Goal: Transaction & Acquisition: Purchase product/service

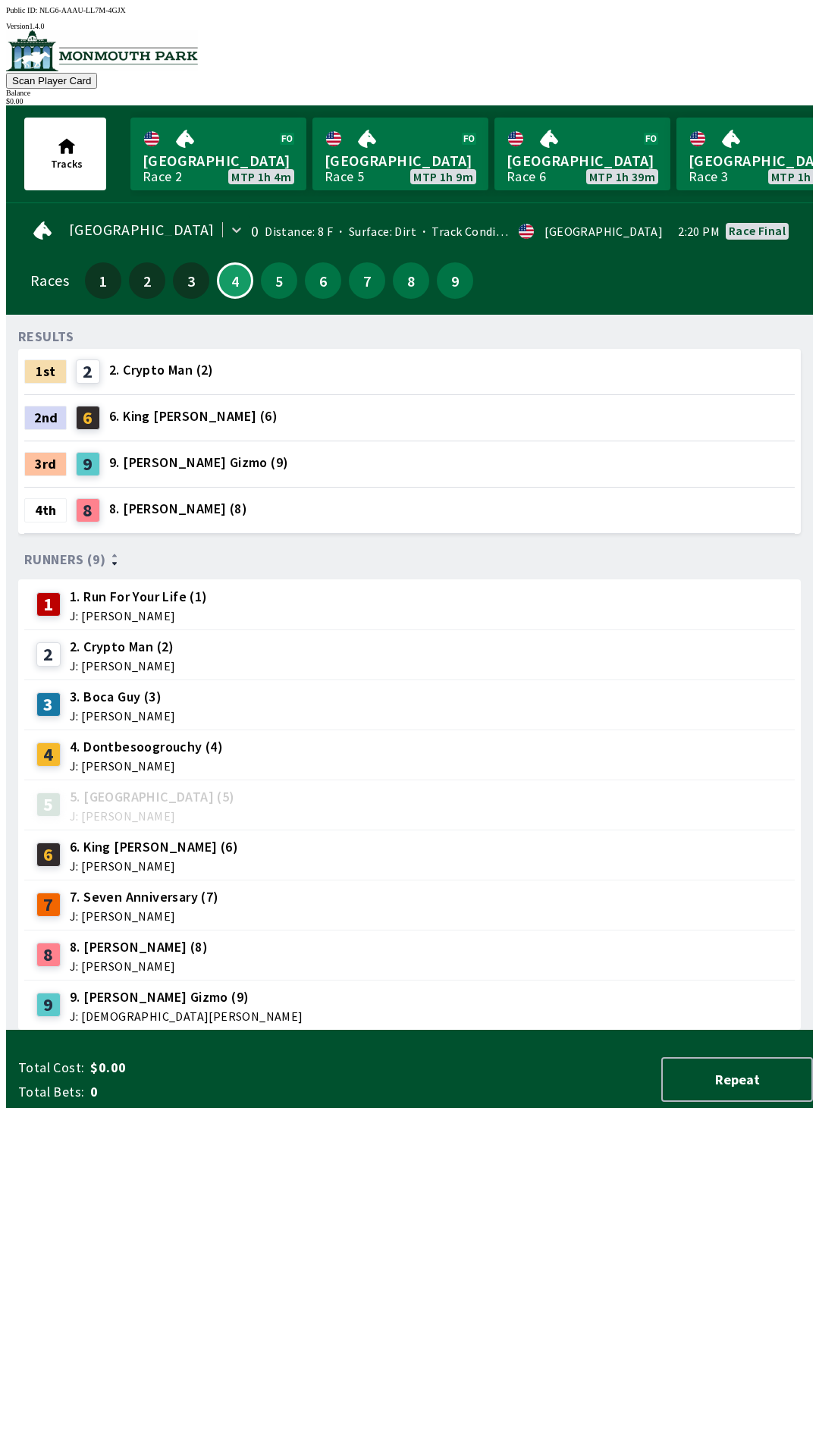
scroll to position [0, 1483]
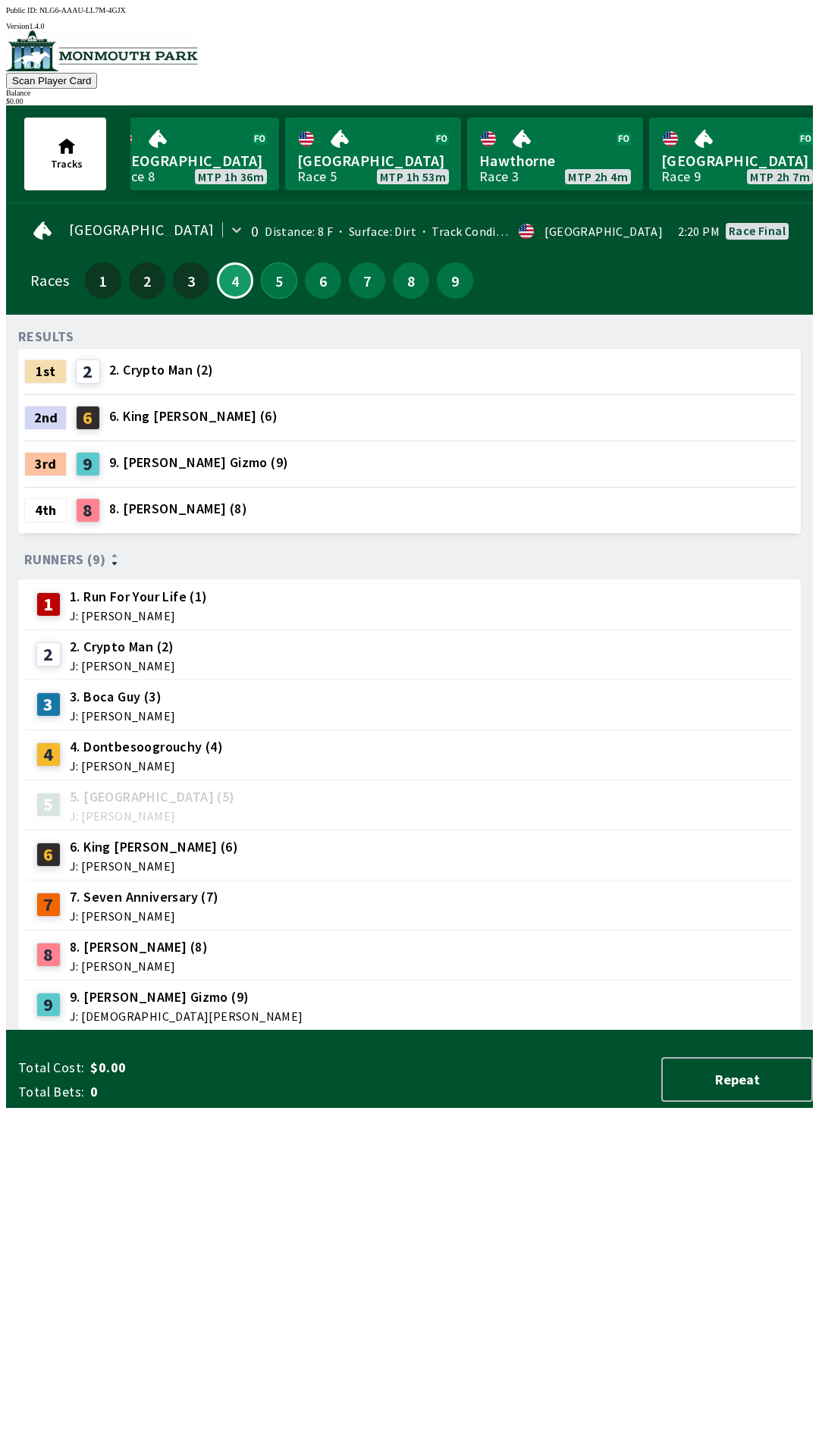
click at [270, 270] on button "5" at bounding box center [279, 281] width 36 height 36
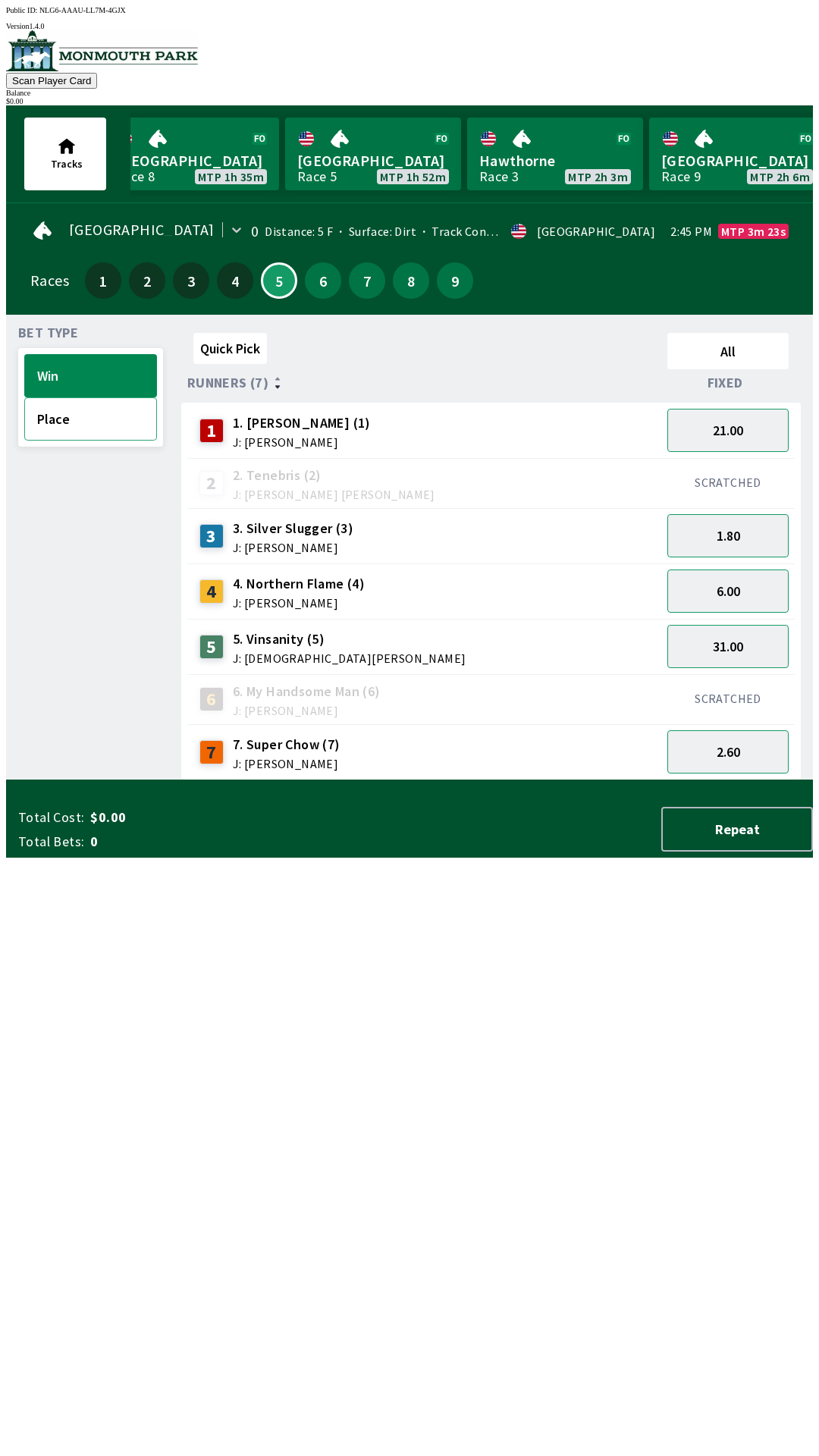
click at [101, 419] on button "Place" at bounding box center [90, 419] width 133 height 43
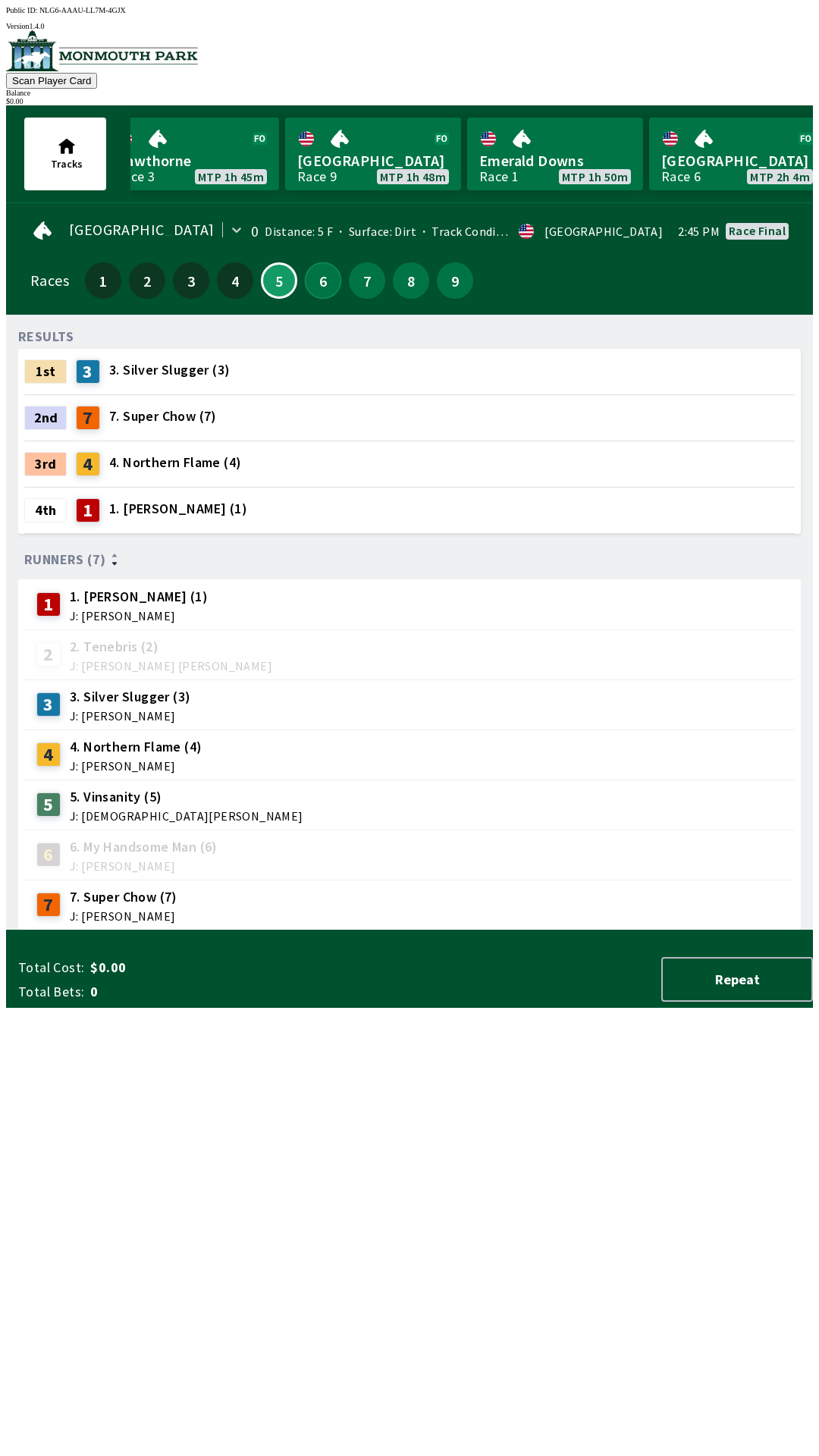
click at [312, 279] on button "6" at bounding box center [323, 281] width 36 height 36
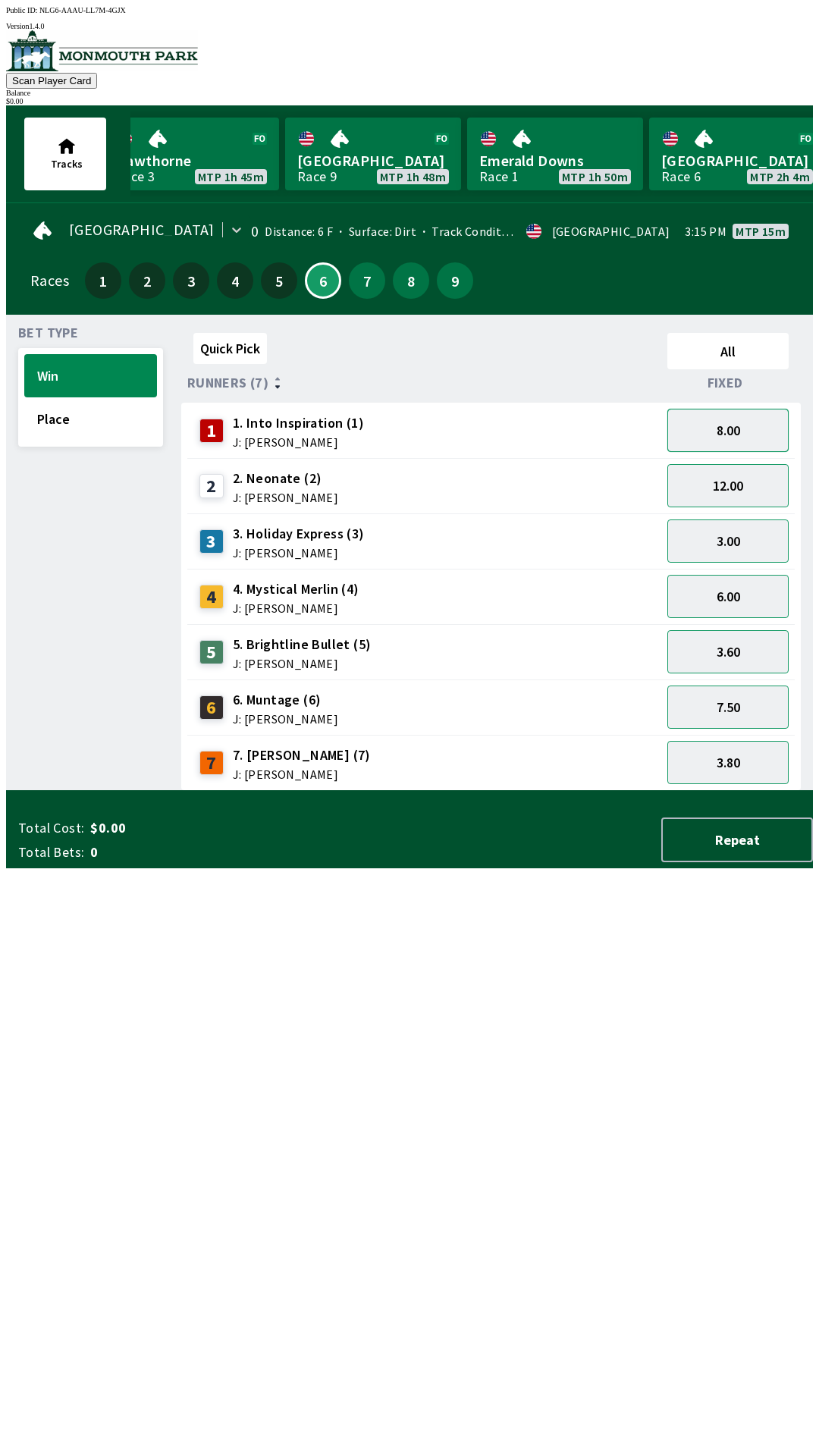
click at [735, 413] on button "8.00" at bounding box center [728, 431] width 121 height 43
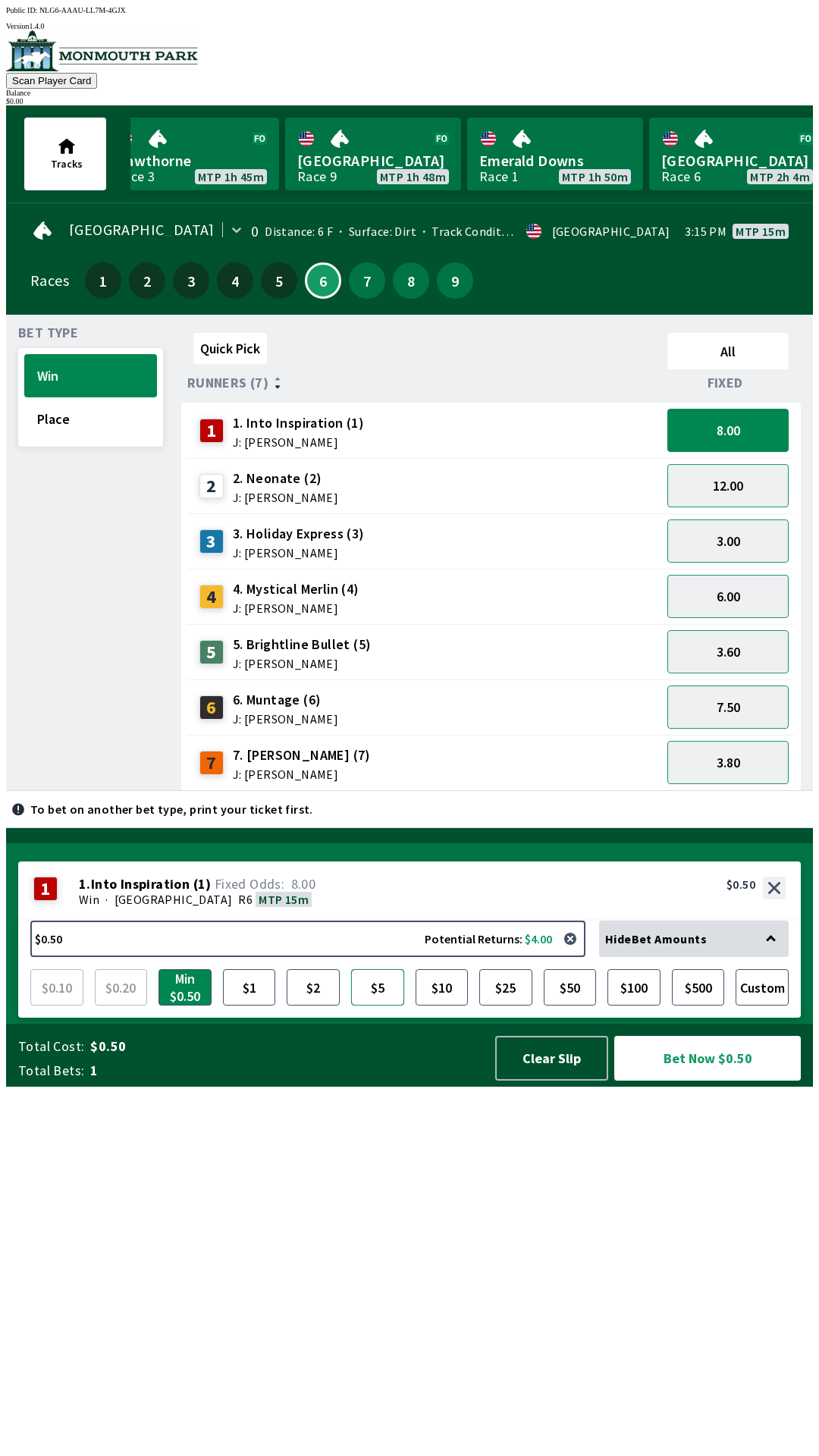
click at [379, 1005] on button "$5" at bounding box center [377, 987] width 53 height 36
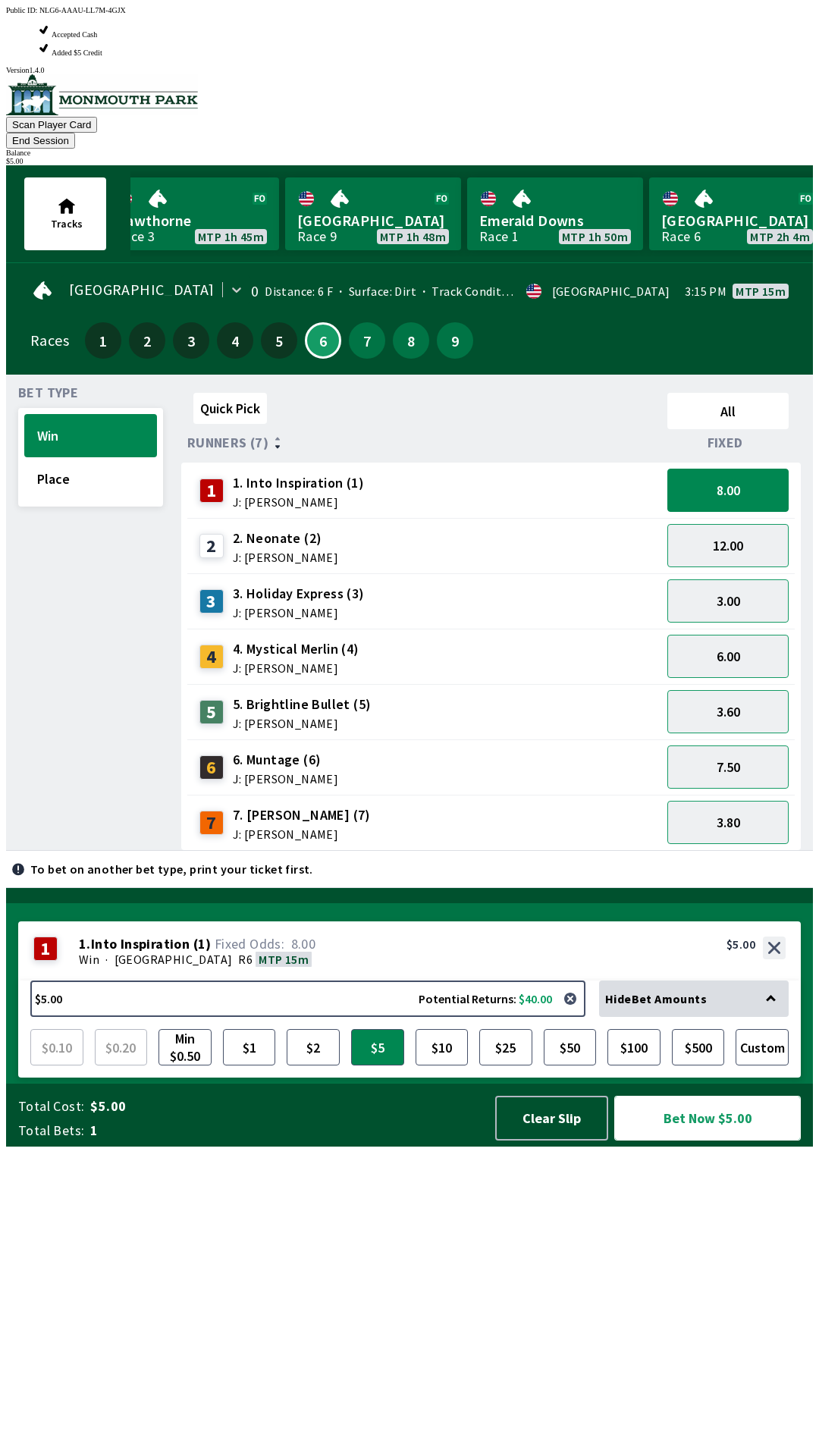
click at [731, 1141] on button "Bet Now $5.00" at bounding box center [707, 1118] width 186 height 45
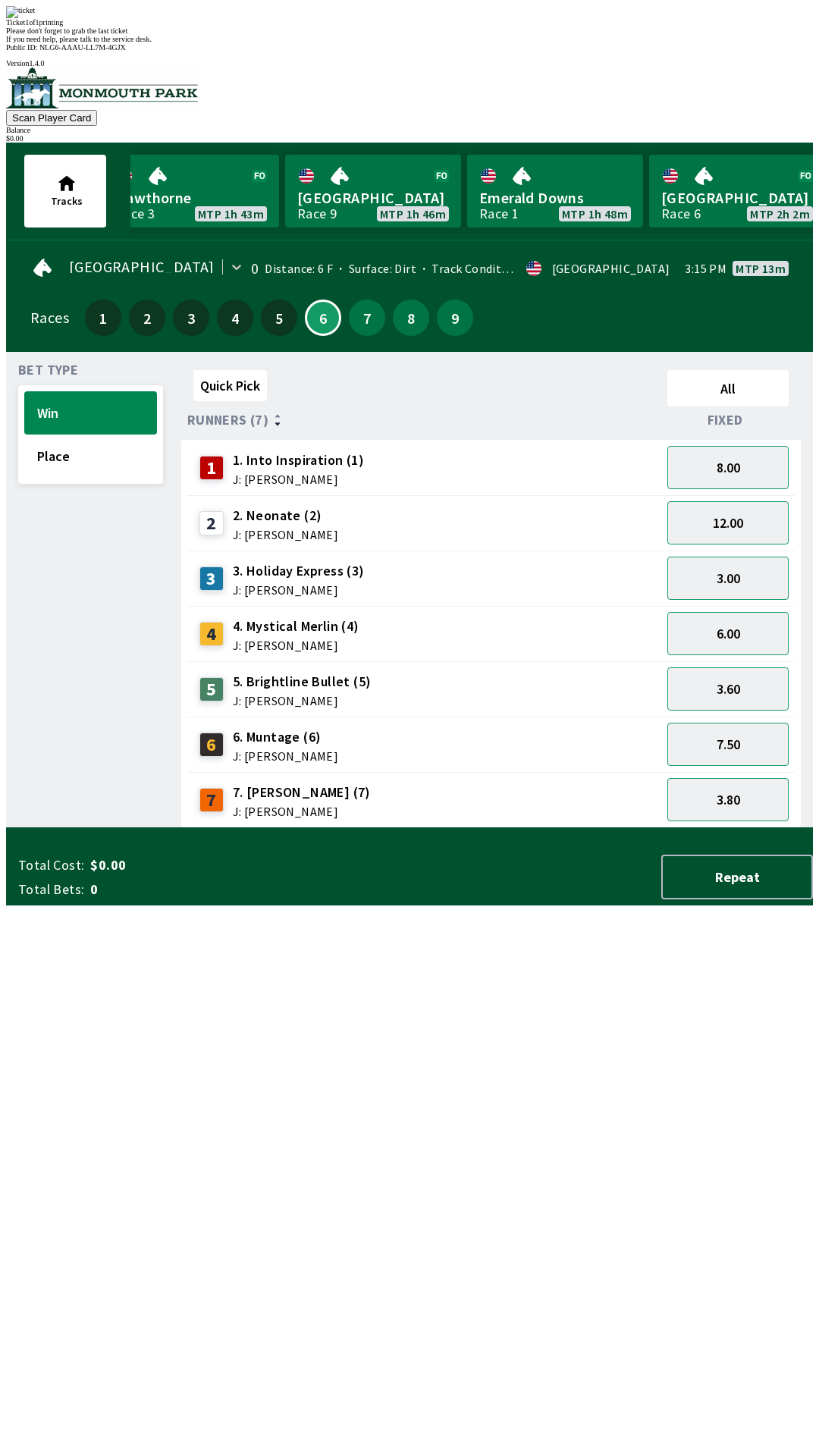
click at [471, 828] on div "Quick Pick All Runners (7) Fixed 1 1. Into Inspiration (1) J: [PERSON_NAME] 8.0…" at bounding box center [497, 595] width 632 height 464
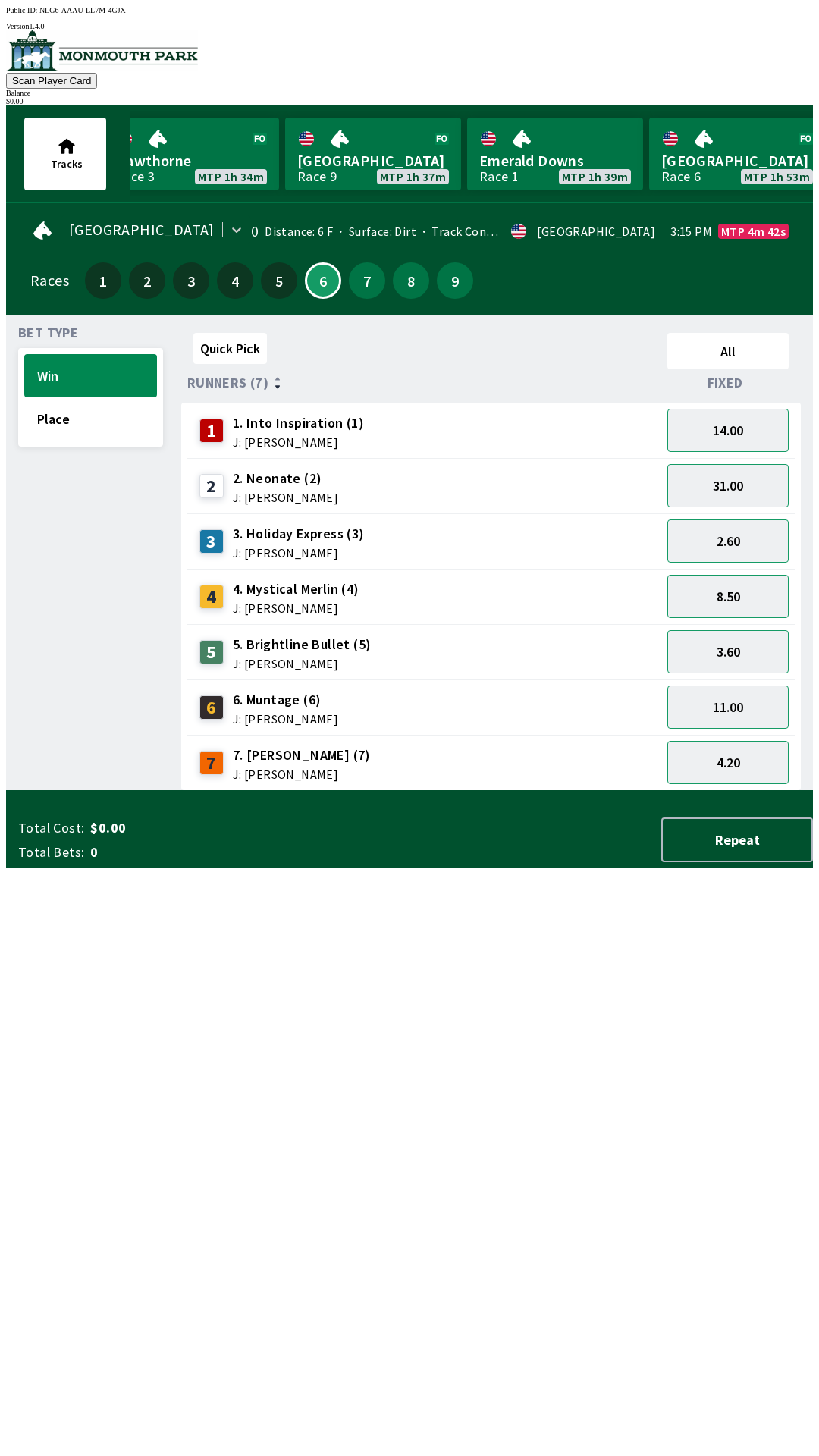
scroll to position [0, 1425]
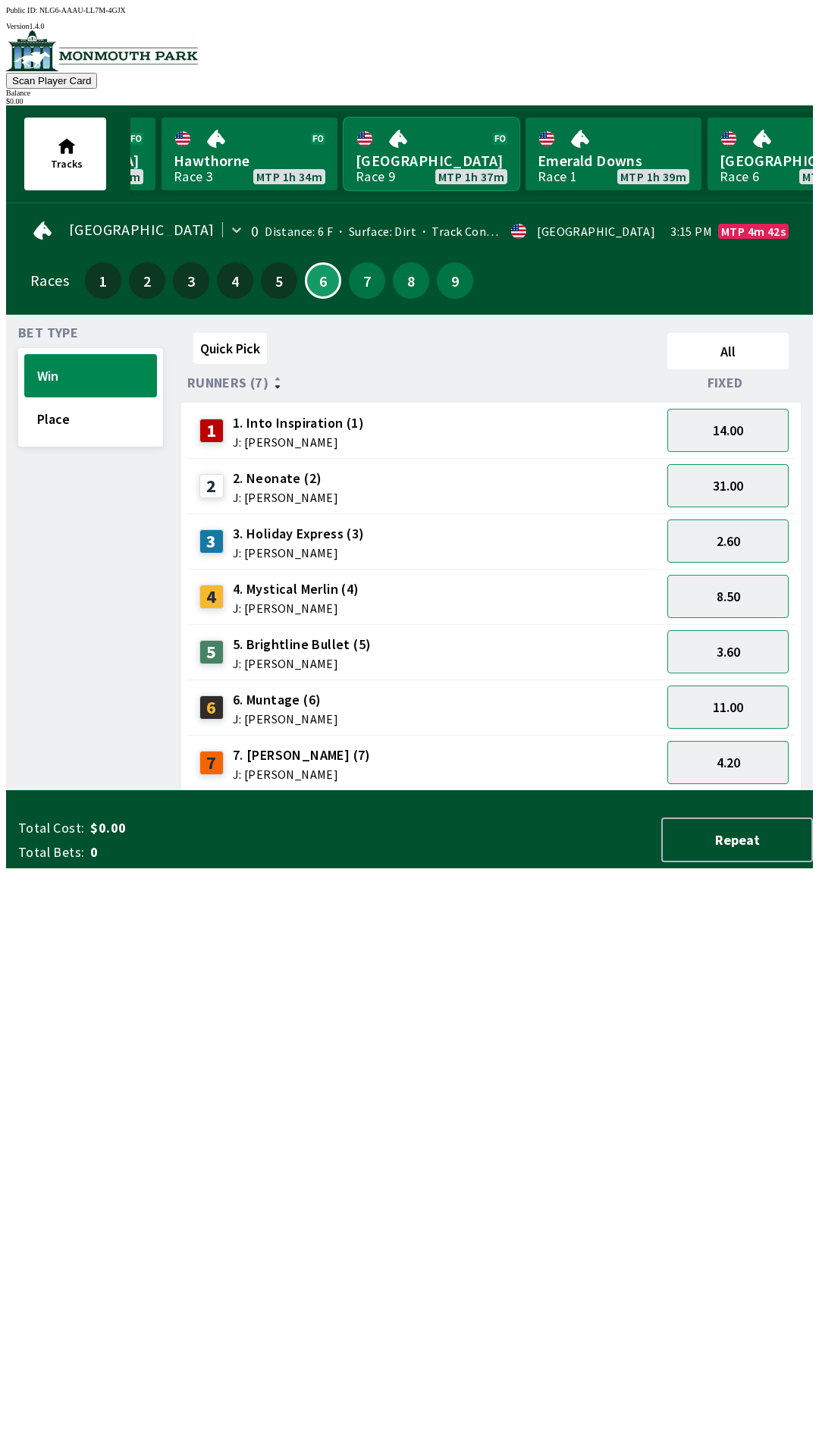
click at [417, 146] on link "[GEOGRAPHIC_DATA] Race 9 MTP 1h 37m" at bounding box center [431, 154] width 176 height 73
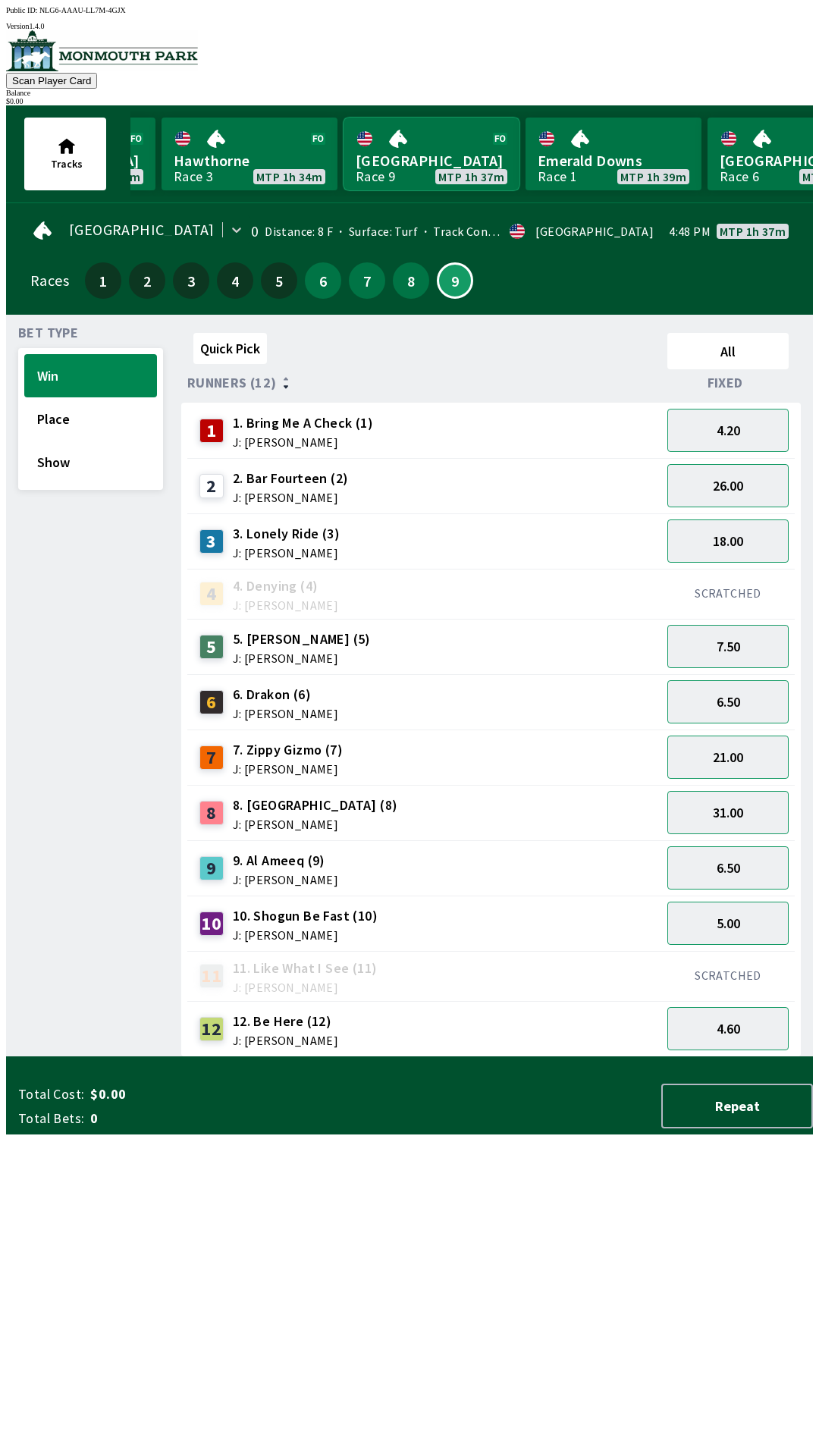
click at [436, 172] on link "[GEOGRAPHIC_DATA] Race 9 MTP 1h 37m" at bounding box center [431, 154] width 176 height 73
click at [406, 146] on link "[GEOGRAPHIC_DATA] Race 9 MTP 1h 37m" at bounding box center [431, 154] width 176 height 73
click at [436, 158] on link "[GEOGRAPHIC_DATA] Race 9 MTP 1h 37m" at bounding box center [431, 154] width 176 height 73
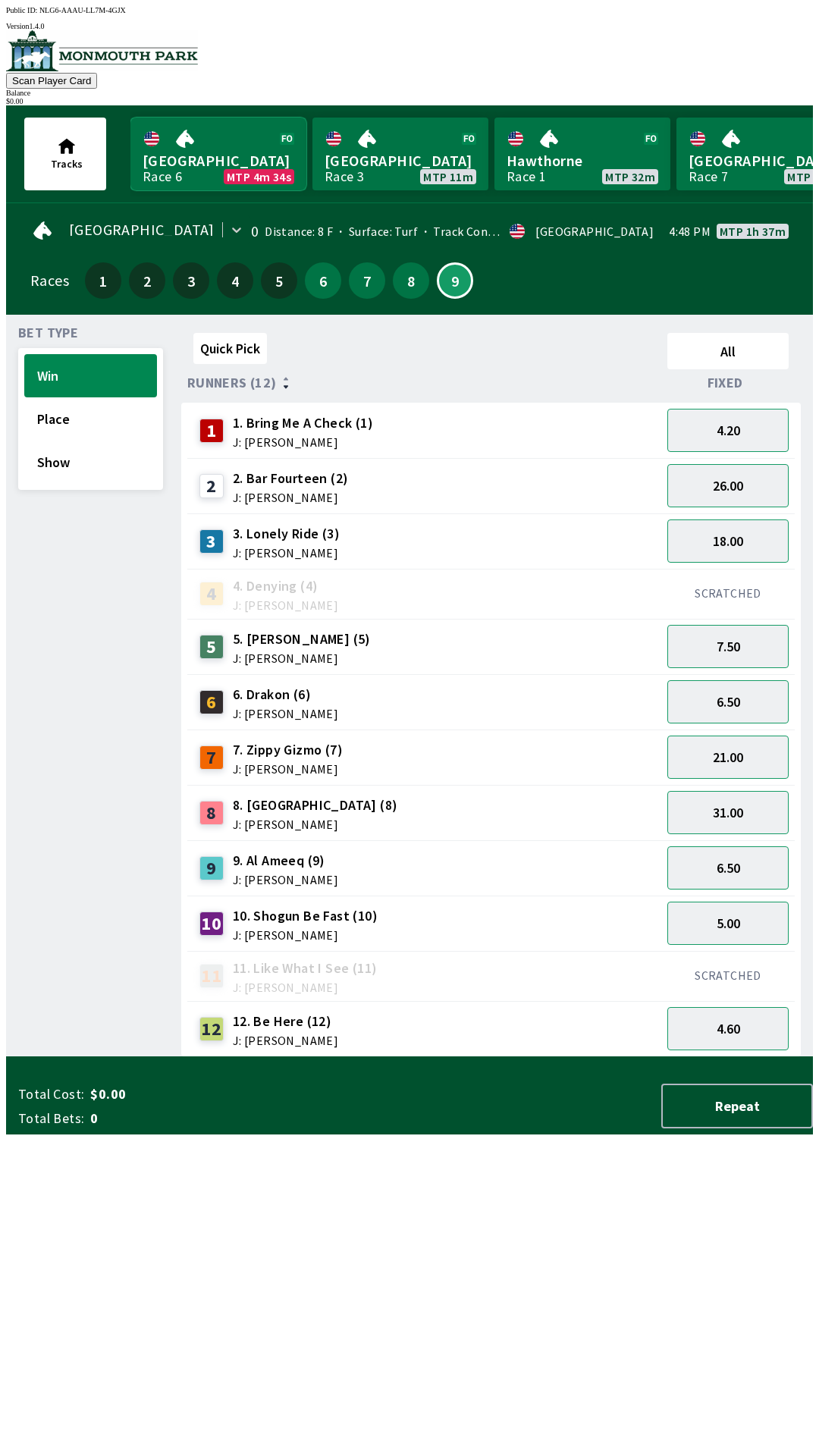
click at [215, 171] on link "Monmouth Park Race 6 MTP 4m 34s" at bounding box center [218, 154] width 176 height 73
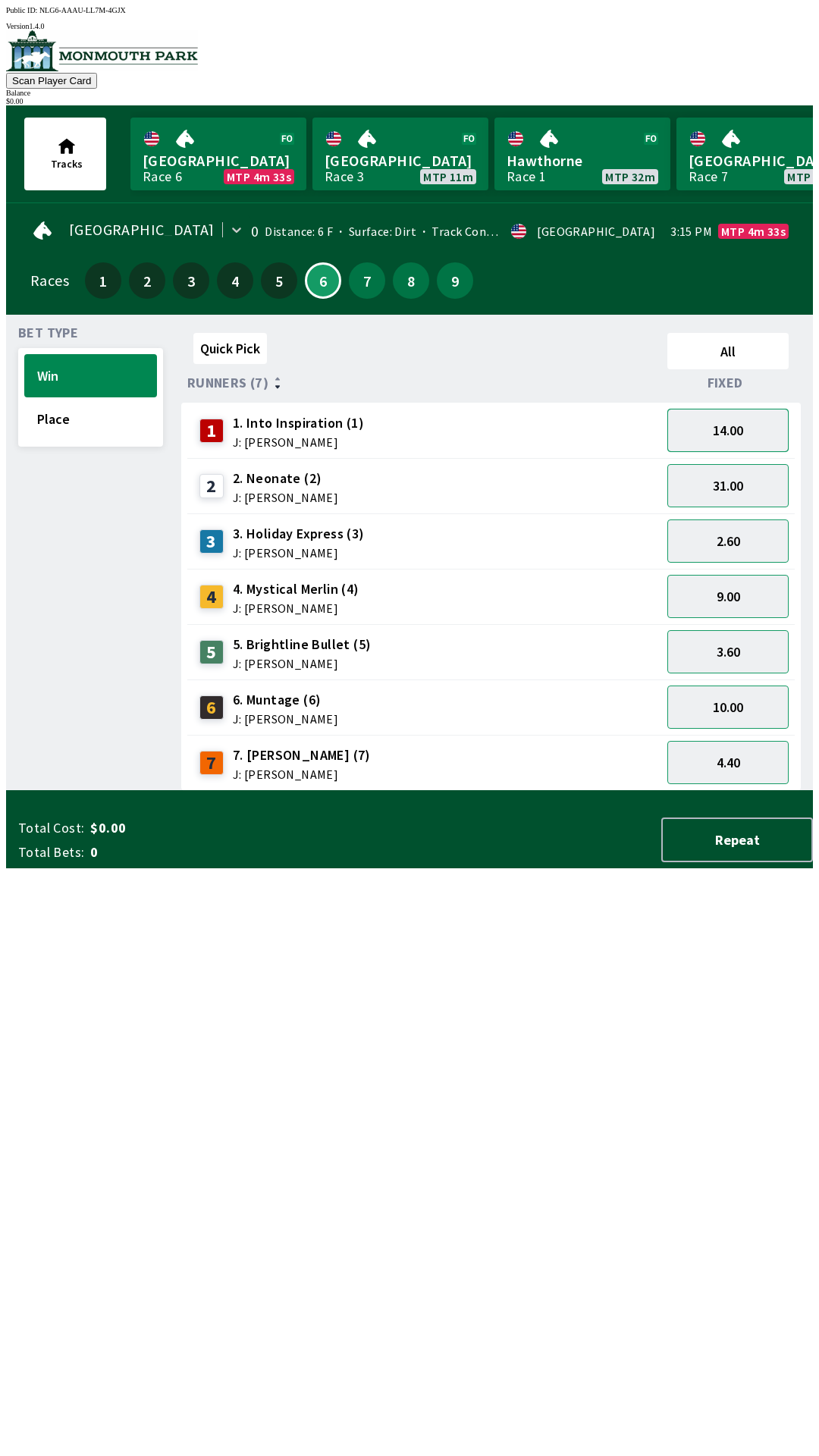
click at [754, 435] on button "14.00" at bounding box center [728, 431] width 121 height 43
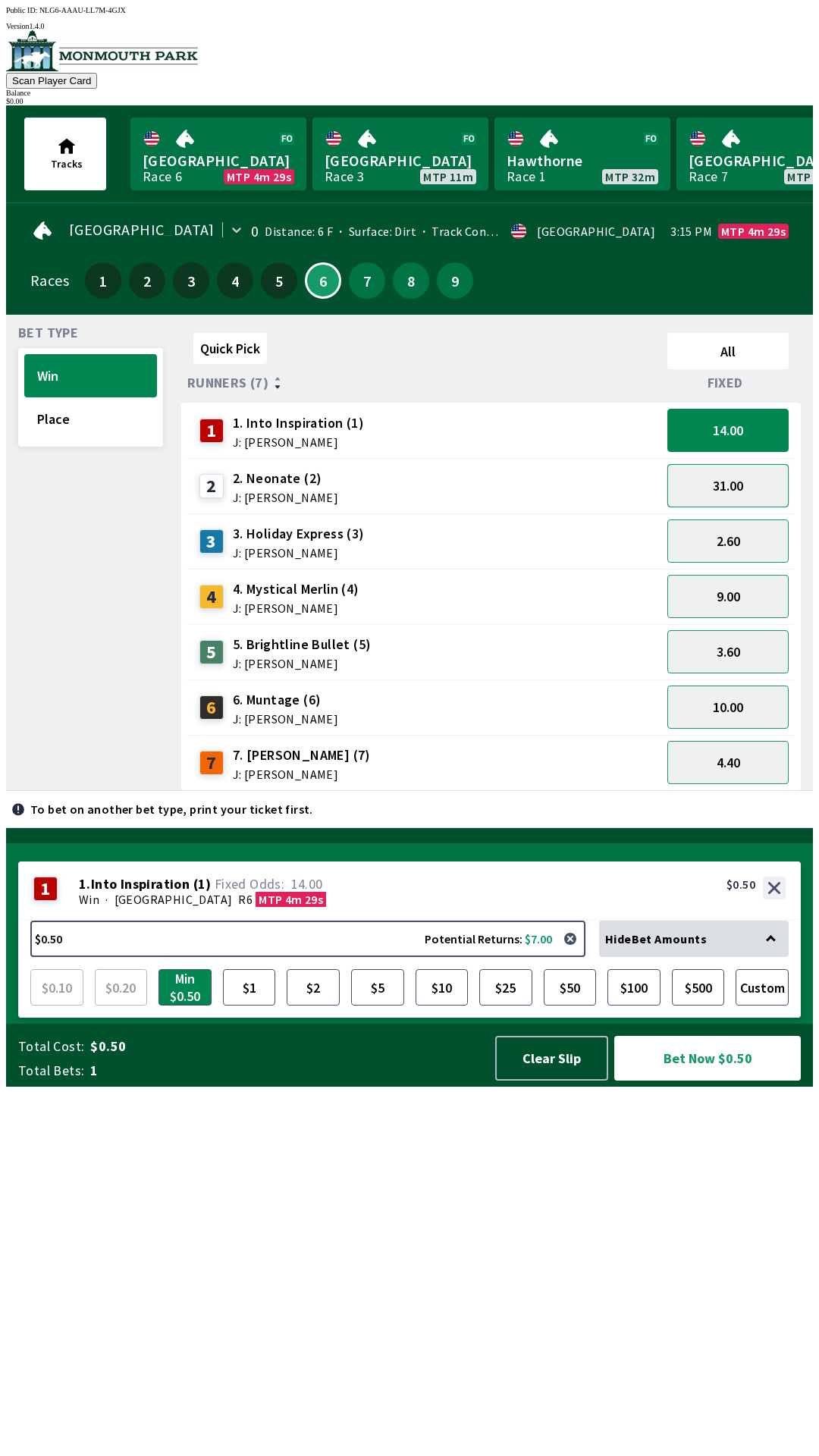
click at [761, 471] on button "31.00" at bounding box center [728, 485] width 121 height 43
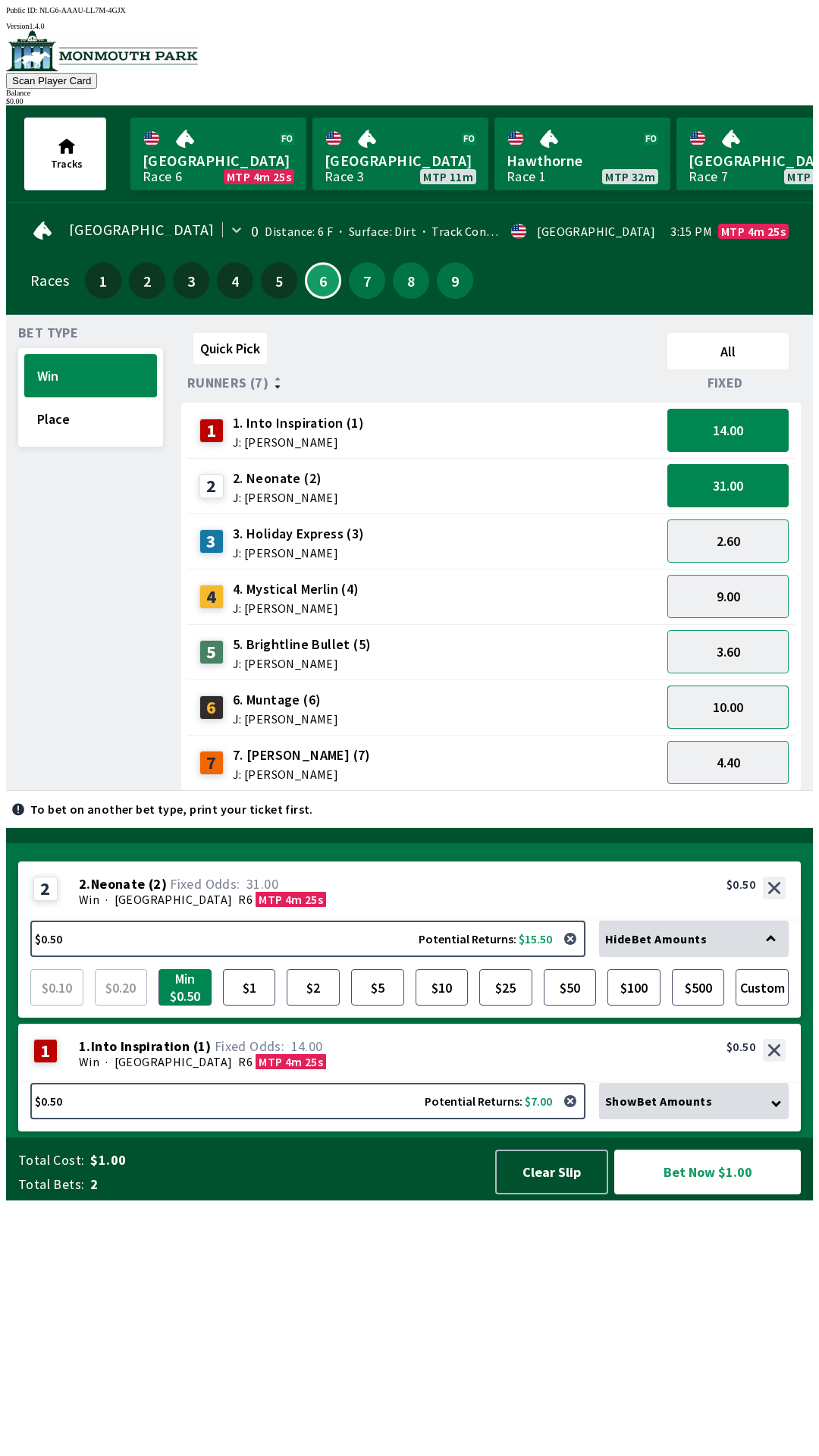
click at [751, 699] on button "10.00" at bounding box center [728, 707] width 121 height 43
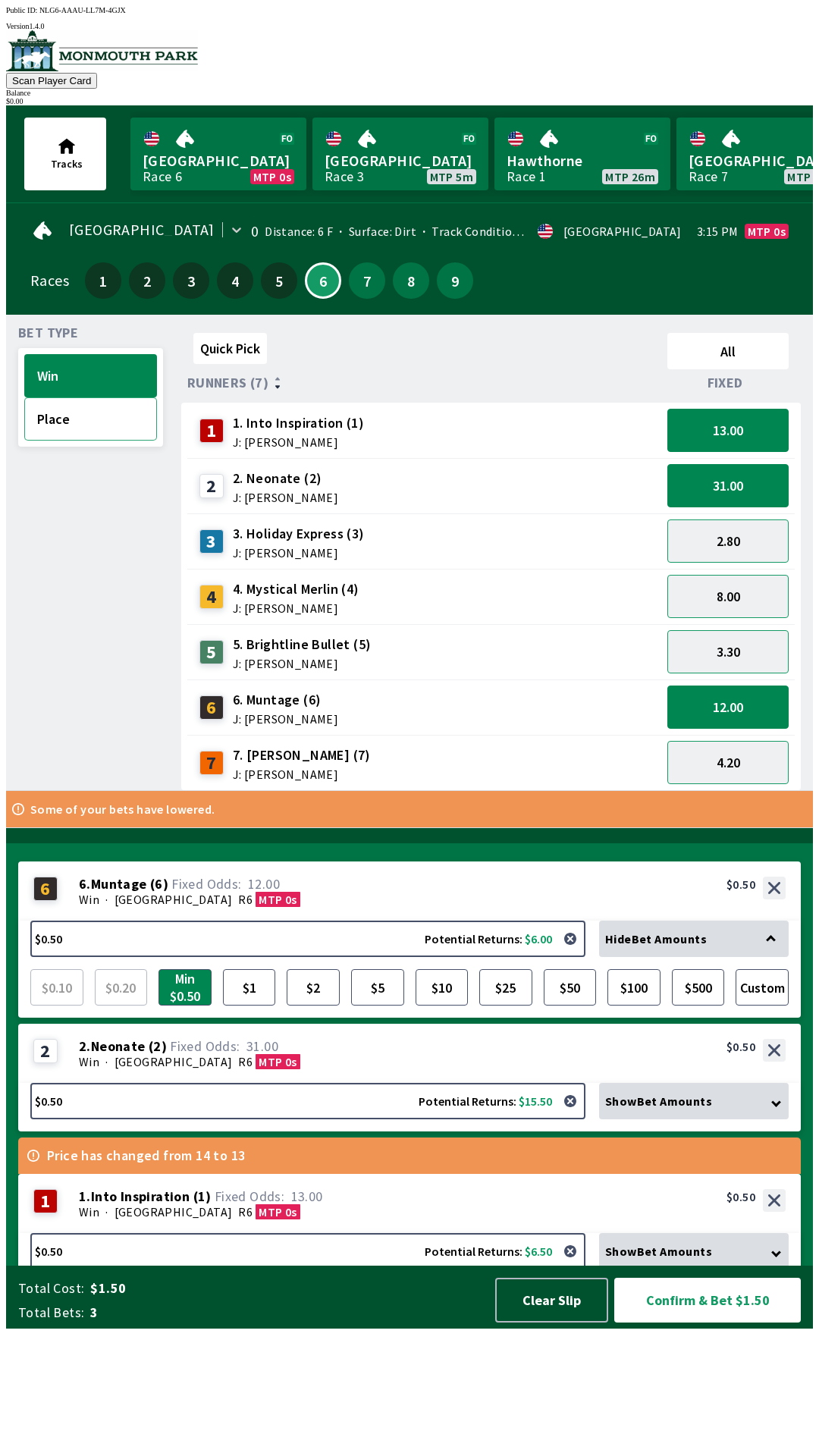
click at [89, 416] on button "Place" at bounding box center [90, 419] width 133 height 43
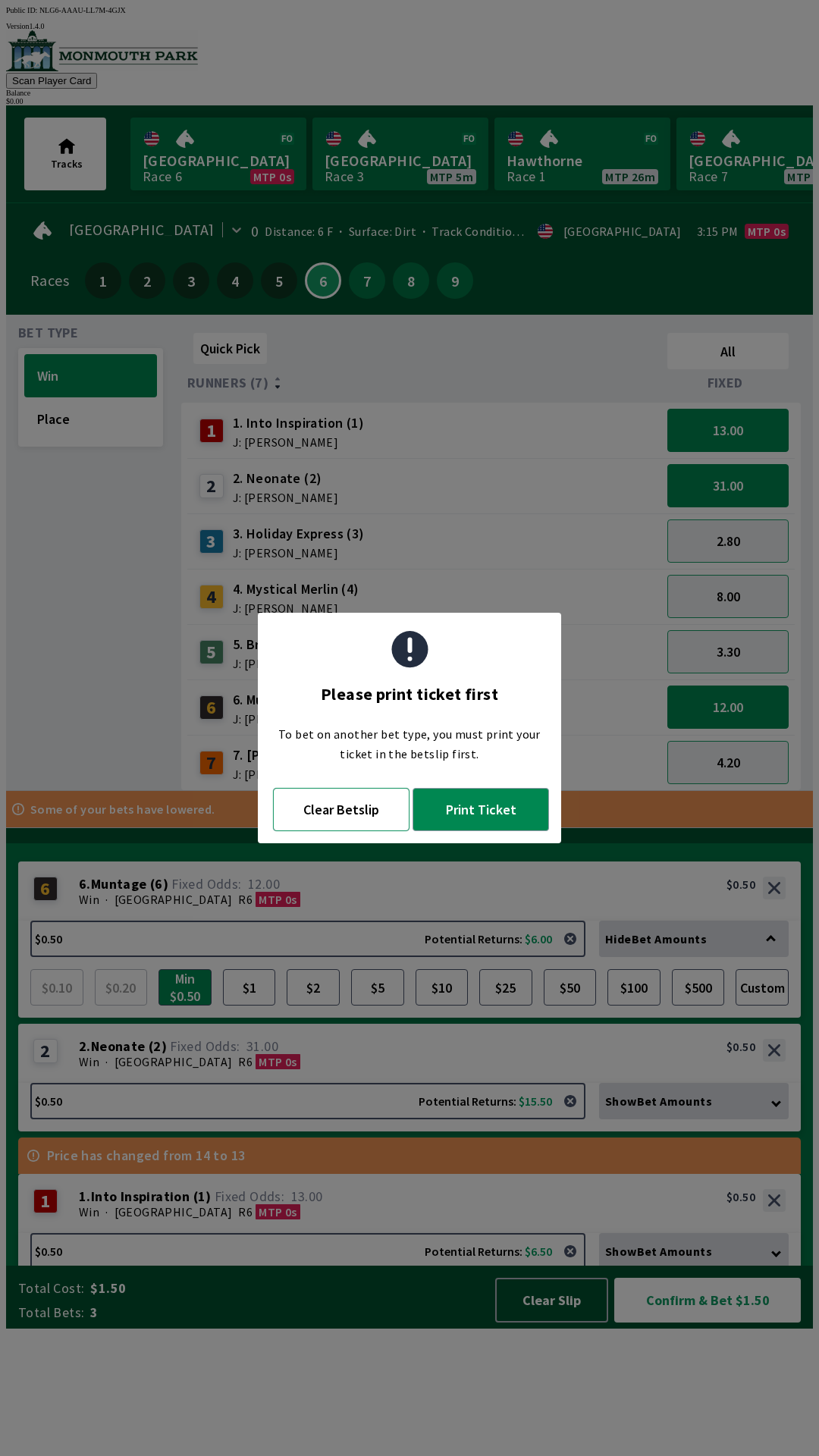
click at [352, 817] on button "Clear Betslip" at bounding box center [341, 809] width 136 height 43
